Goal: Information Seeking & Learning: Compare options

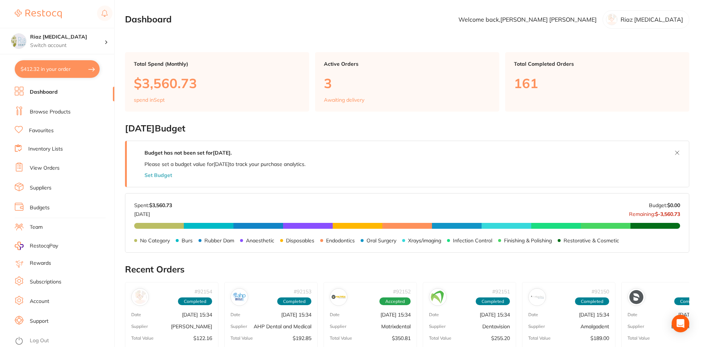
click at [68, 69] on button "$412.32 in your order" at bounding box center [57, 69] width 85 height 18
checkbox input "true"
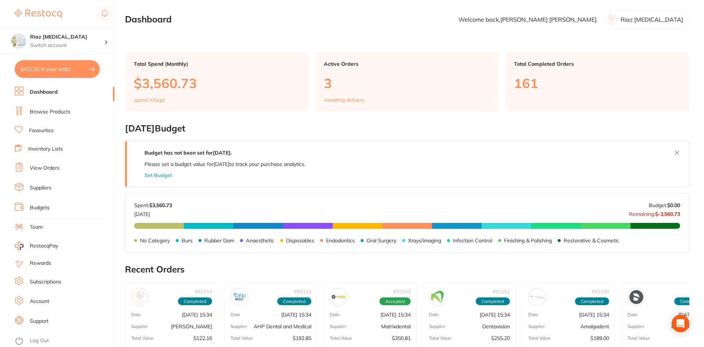
checkbox input "true"
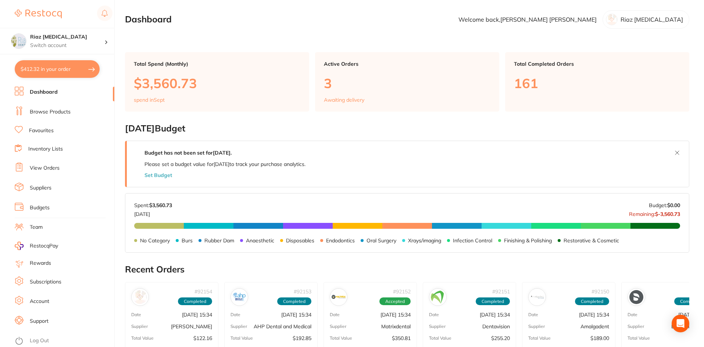
checkbox input "true"
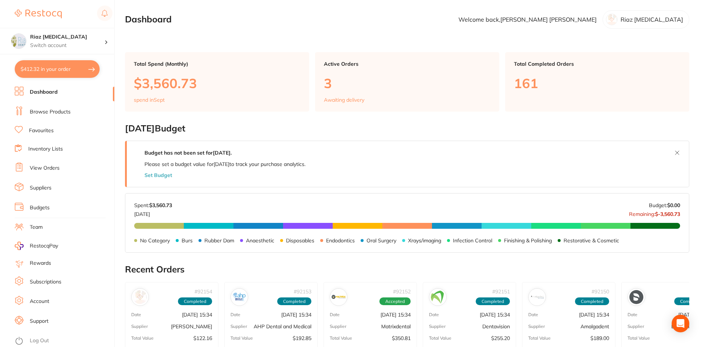
checkbox input "true"
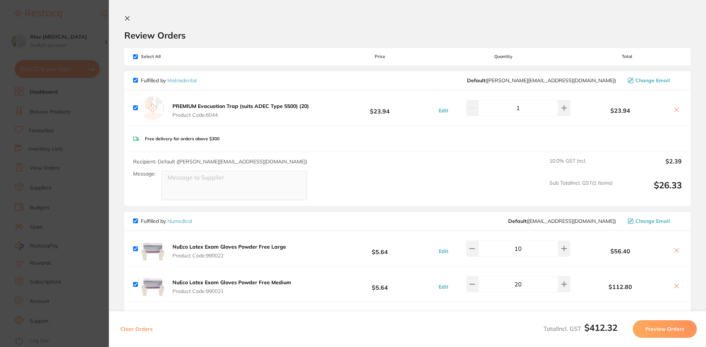
click at [89, 111] on section "Update RRP Set your pre negotiated price for this item. Item Agreed RRP (excl. …" at bounding box center [353, 173] width 706 height 347
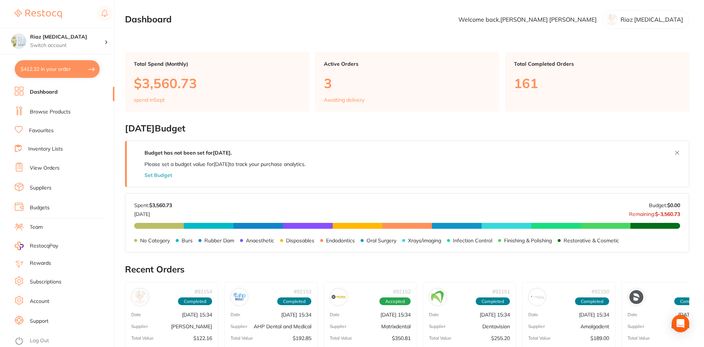
click at [54, 110] on link "Browse Products" at bounding box center [50, 111] width 41 height 7
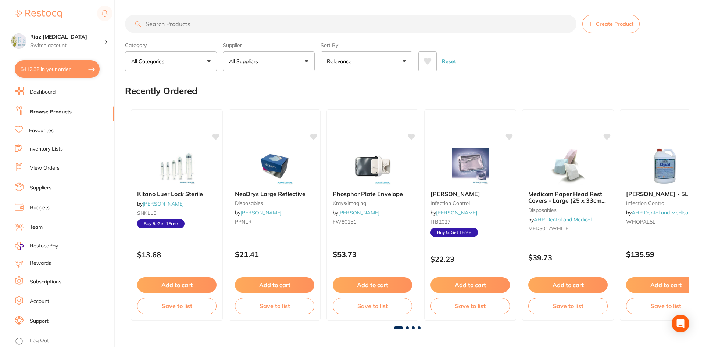
click at [162, 25] on input "search" at bounding box center [350, 24] width 451 height 18
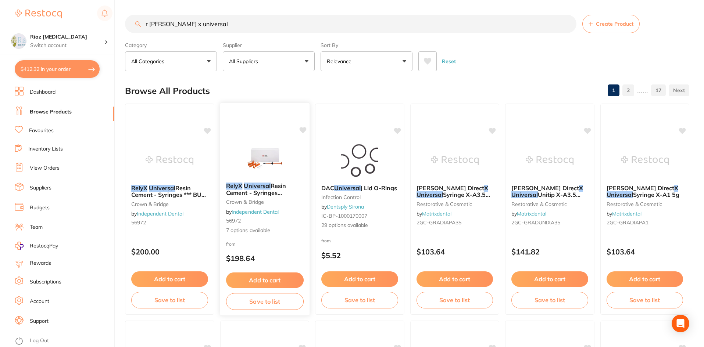
type input "r [PERSON_NAME] x universal"
click at [273, 139] on div "RelyX Universal Resin Cement - Syringes **temporary out of stock** crown & brid…" at bounding box center [264, 210] width 90 height 214
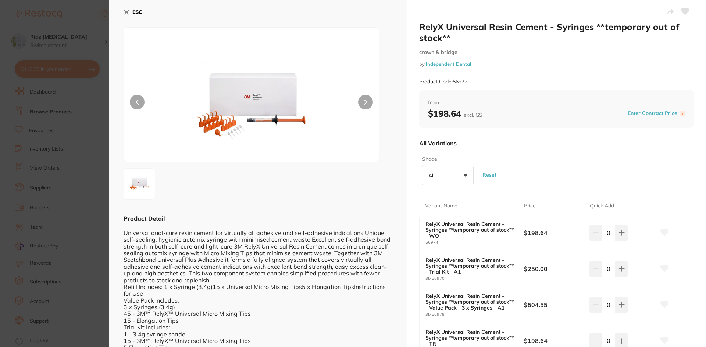
click at [125, 12] on icon at bounding box center [127, 12] width 6 height 6
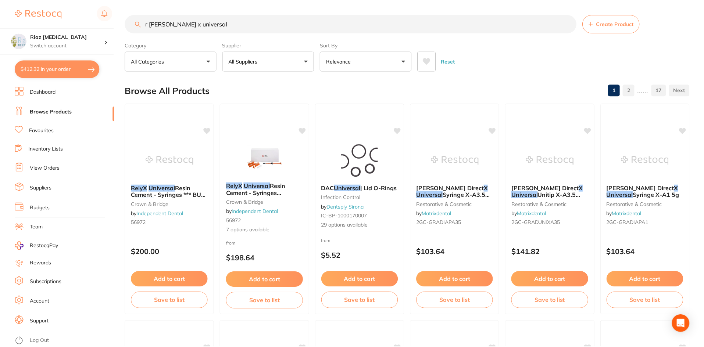
scroll to position [1, 0]
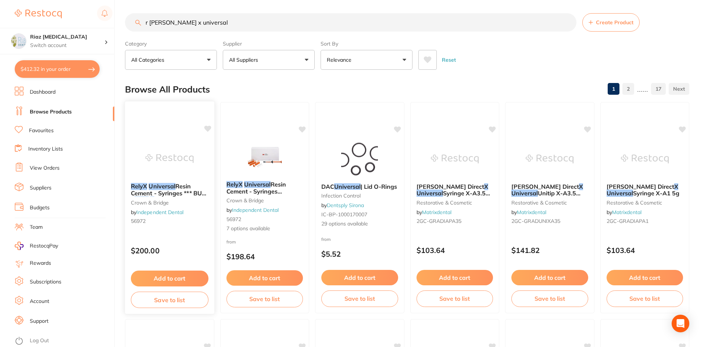
click at [178, 138] on div "RelyX Universal Resin Cement - Syringes *** BUY 3 RELY X UNIVERSAL REFILLS - GE…" at bounding box center [170, 208] width 90 height 214
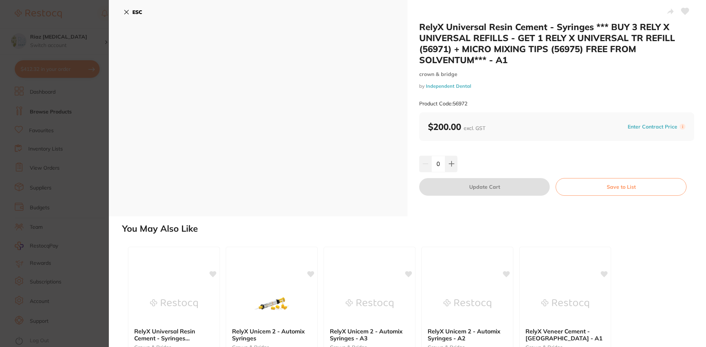
click at [128, 12] on icon at bounding box center [127, 12] width 6 height 6
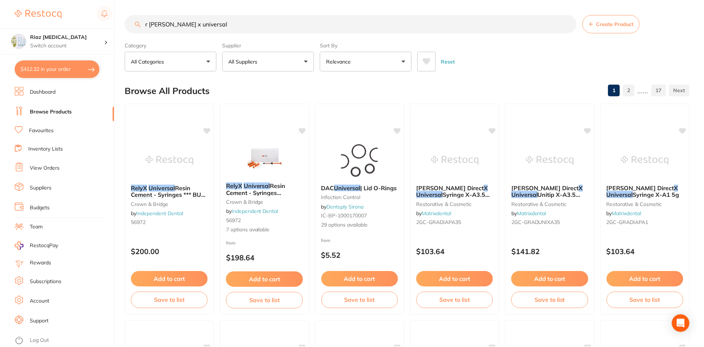
scroll to position [1, 0]
